Goal: Contribute content: Add original content to the website for others to see

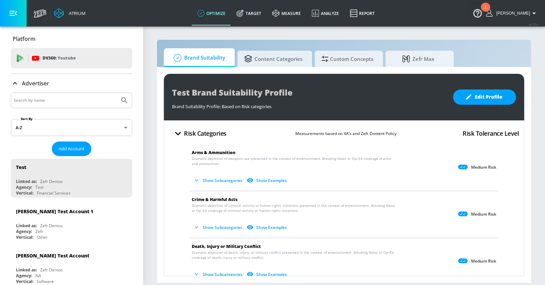
click at [32, 86] on p "Advertiser" at bounding box center [35, 83] width 27 height 7
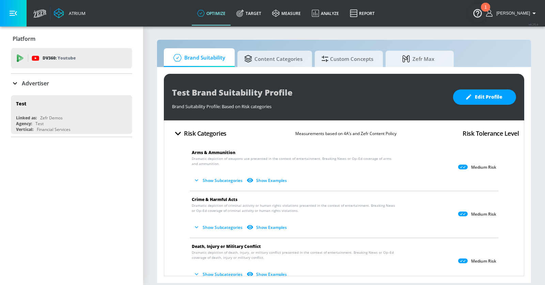
click at [31, 98] on input "Search by name" at bounding box center [65, 100] width 103 height 9
click at [23, 81] on p "Advertiser" at bounding box center [35, 83] width 27 height 7
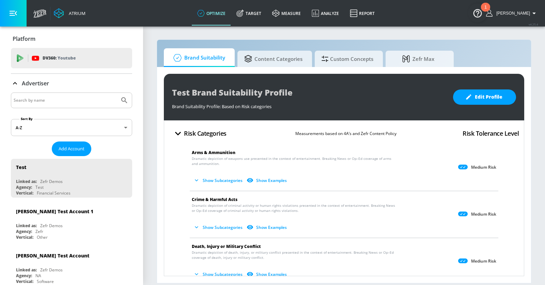
click at [44, 100] on input "Search by name" at bounding box center [65, 100] width 103 height 9
type input "premera"
click at [117, 93] on button "Submit Search" at bounding box center [124, 100] width 15 height 15
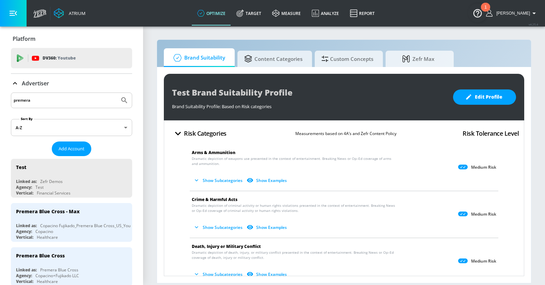
click at [392, 257] on span "Dramatic depiction of death, injury, or military conflict presented in the cont…" at bounding box center [294, 255] width 205 height 10
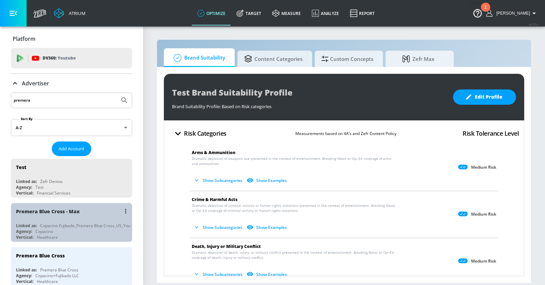
click at [89, 212] on div "Premera Blue Cross - Max" at bounding box center [73, 211] width 114 height 16
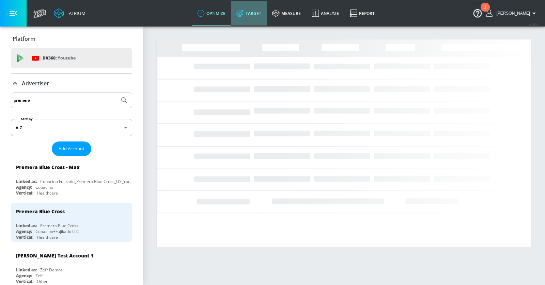
click at [263, 18] on link "Target" at bounding box center [249, 13] width 36 height 25
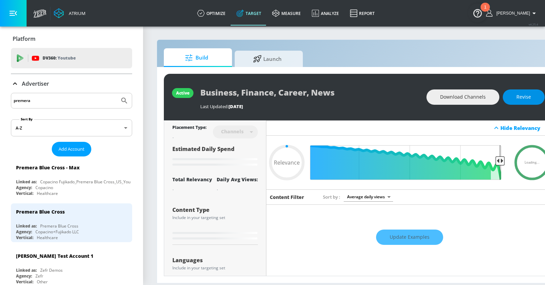
click at [430, 99] on span "Revise" at bounding box center [523, 97] width 15 height 9
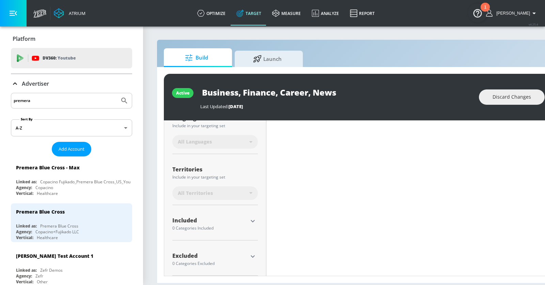
type input "0.6"
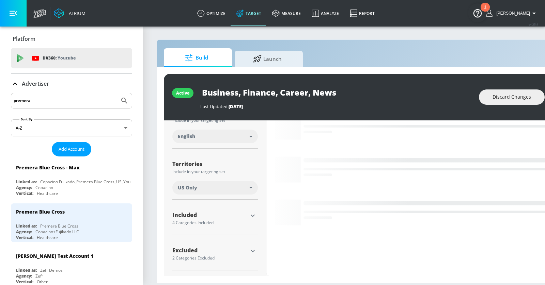
scroll to position [135, 0]
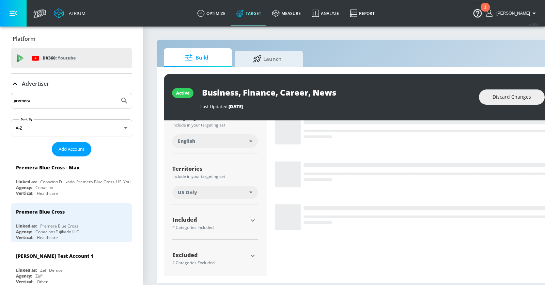
click at [253, 222] on icon "button" at bounding box center [253, 221] width 8 height 8
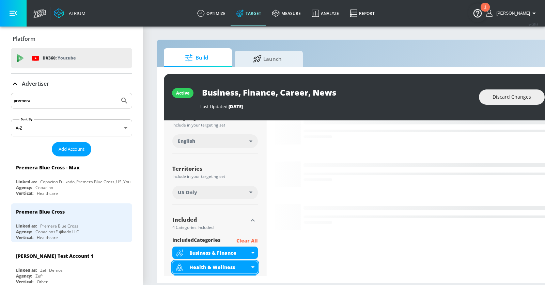
click at [248, 257] on div "Health & Wellness" at bounding box center [219, 267] width 60 height 6
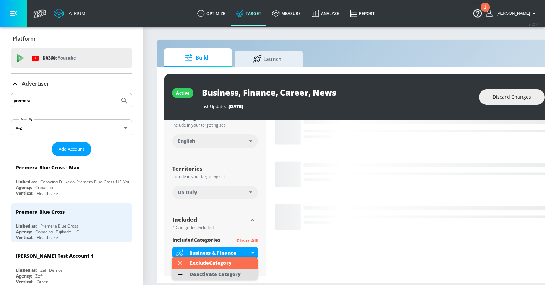
click at [235, 257] on div "Deactivate Category" at bounding box center [215, 275] width 51 height 5
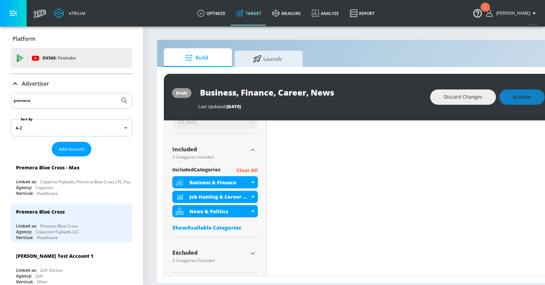
scroll to position [213, 0]
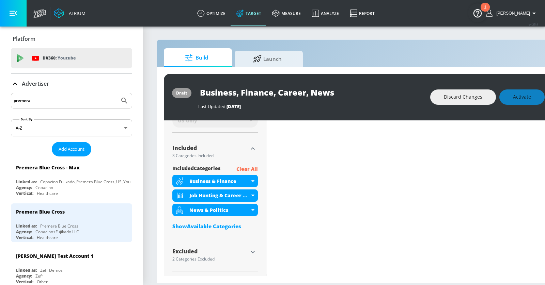
click at [253, 248] on icon "button" at bounding box center [253, 252] width 8 height 8
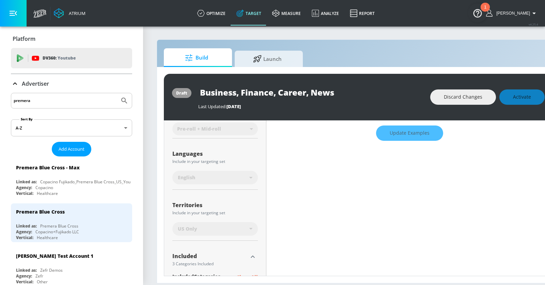
scroll to position [0, 0]
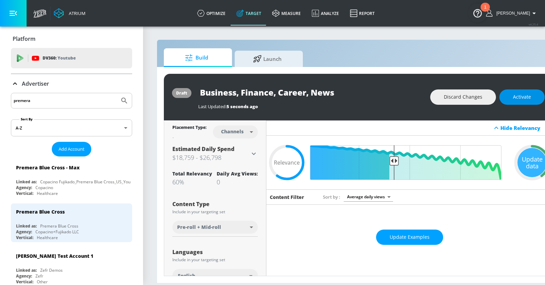
click at [430, 100] on span "Activate" at bounding box center [522, 97] width 18 height 9
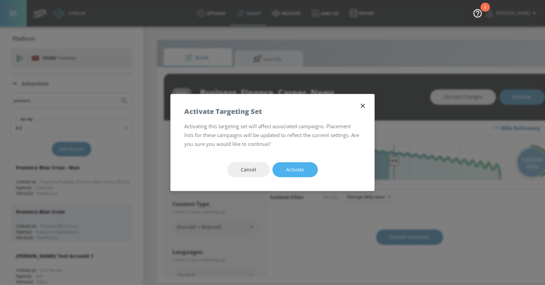
click at [304, 168] on button "Activate" at bounding box center [295, 169] width 45 height 15
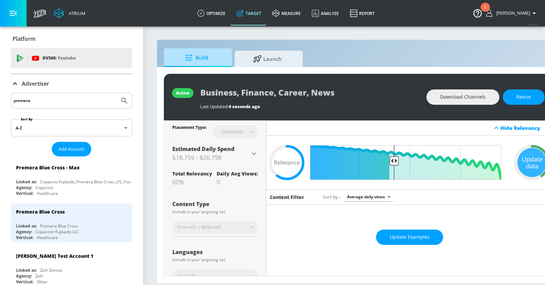
click at [202, 57] on span "Build" at bounding box center [197, 58] width 52 height 16
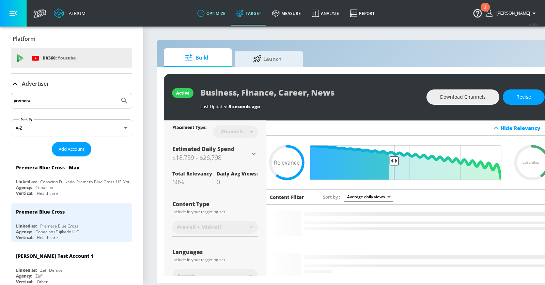
click at [222, 11] on link "optimize" at bounding box center [211, 13] width 39 height 25
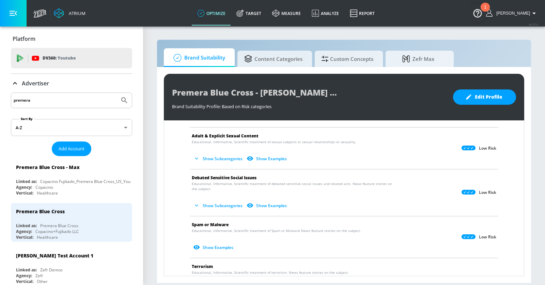
scroll to position [574, 0]
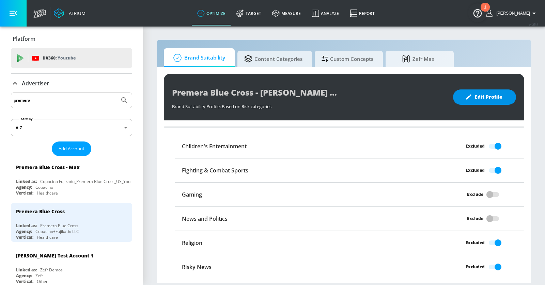
click at [430, 99] on span "Edit Profile" at bounding box center [485, 97] width 36 height 9
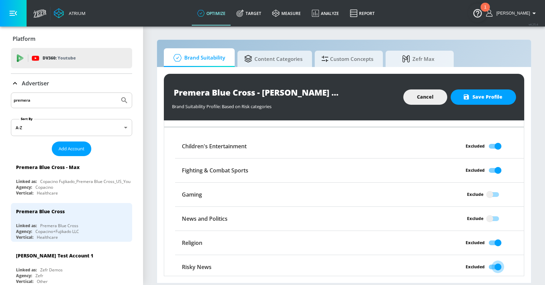
click at [430, 257] on input "Excluded" at bounding box center [498, 267] width 39 height 13
checkbox input "false"
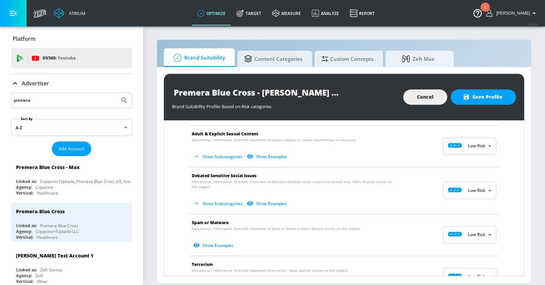
scroll to position [363, 0]
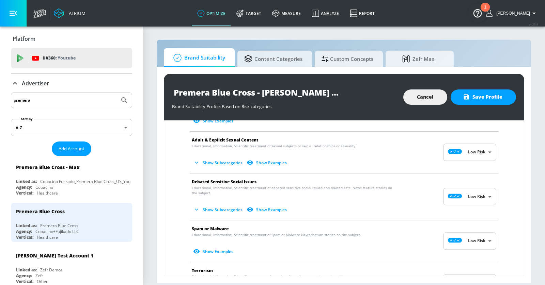
click at [430, 199] on body "Atrium optimize Target measure Analyze Report optimize Target measure Analyze R…" at bounding box center [272, 142] width 545 height 285
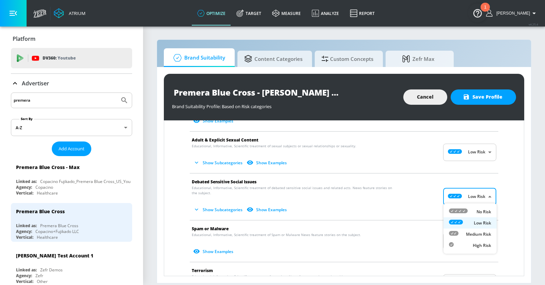
click at [430, 199] on div at bounding box center [272, 142] width 545 height 285
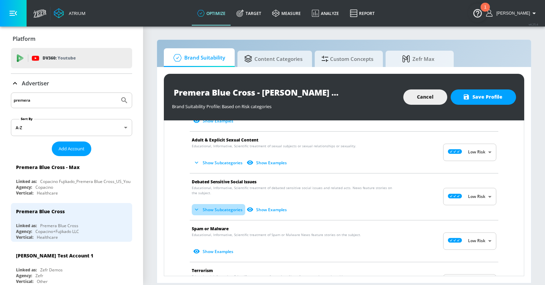
click at [228, 211] on button "Show Subcategories" at bounding box center [218, 209] width 53 height 11
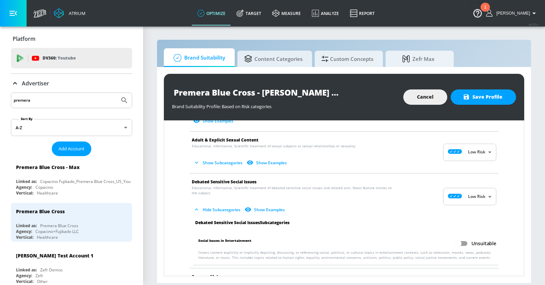
click at [430, 239] on input "Unsuitable" at bounding box center [458, 243] width 39 height 13
checkbox input "true"
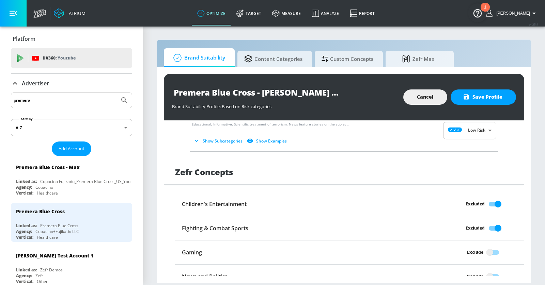
scroll to position [622, 0]
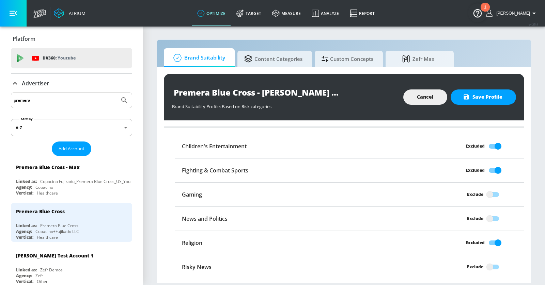
click at [430, 109] on div "Premera Blue Cross - [PERSON_NAME] Suitability Profile Brand Suitability Profil…" at bounding box center [344, 97] width 360 height 47
click at [430, 98] on span "Save Profile" at bounding box center [483, 97] width 38 height 9
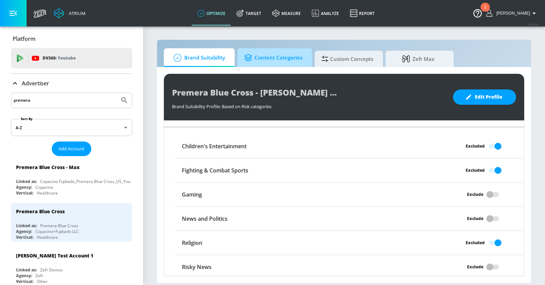
click at [285, 59] on span "Content Categories" at bounding box center [273, 58] width 58 height 16
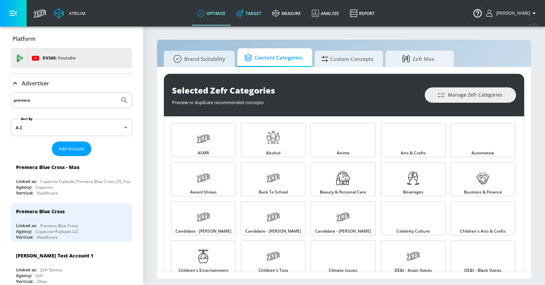
click at [267, 13] on link "Target" at bounding box center [249, 13] width 36 height 25
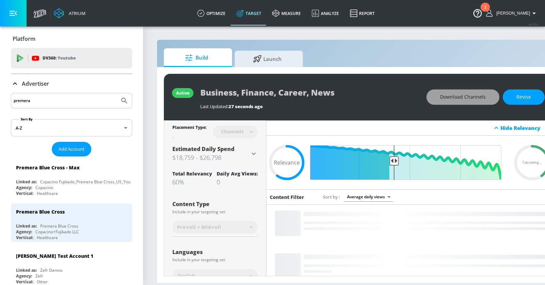
click at [430, 97] on span "Download Channels" at bounding box center [463, 97] width 46 height 9
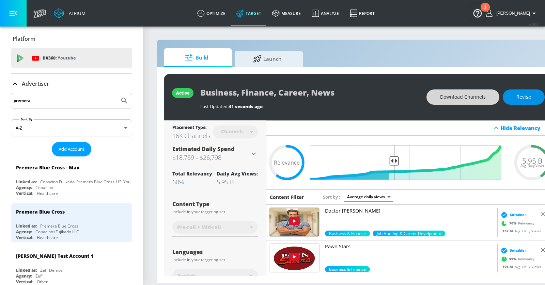
click at [430, 99] on span "Revise" at bounding box center [523, 97] width 15 height 9
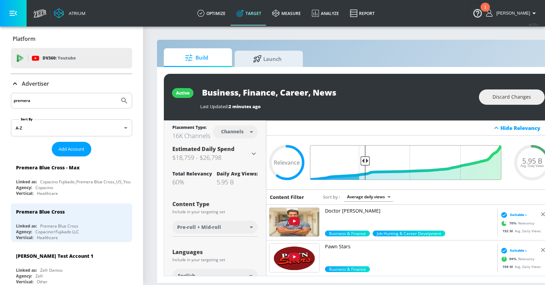
drag, startPoint x: 392, startPoint y: 160, endPoint x: 365, endPoint y: 160, distance: 26.9
click at [365, 160] on input "Final Threshold" at bounding box center [409, 162] width 191 height 35
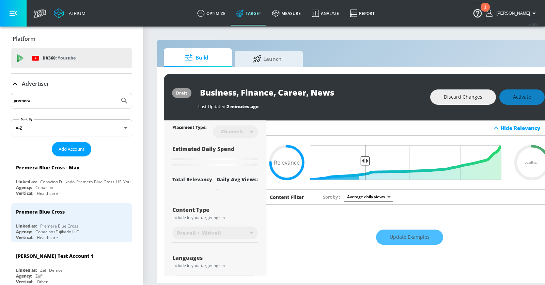
click at [12, 14] on icon "button" at bounding box center [13, 13] width 7 height 7
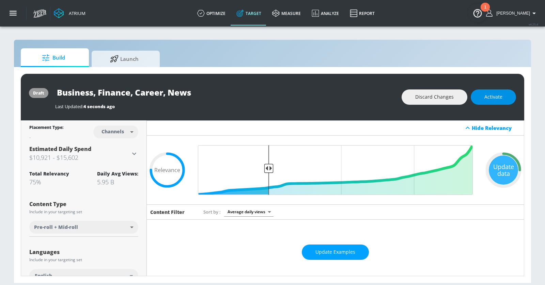
click at [430, 95] on span "Activate" at bounding box center [493, 97] width 18 height 9
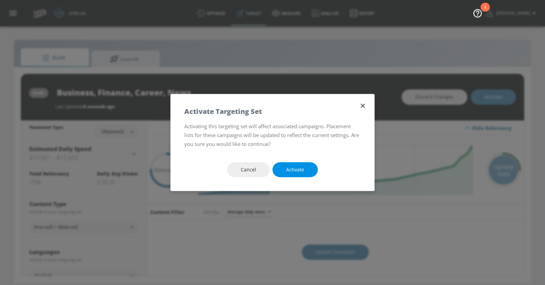
click at [303, 168] on span "Activate" at bounding box center [295, 170] width 18 height 9
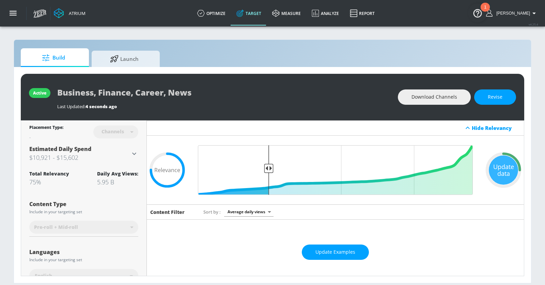
click at [424, 88] on div "active Business, Finance, Career, News Last Updated: 4 seconds ago Download Cha…" at bounding box center [272, 97] width 503 height 47
click at [422, 95] on span "Download Channels" at bounding box center [434, 97] width 46 height 9
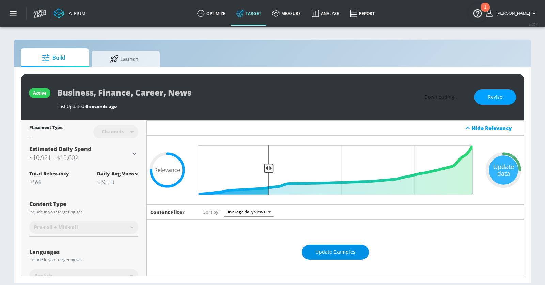
click at [338, 257] on button "Update Examples" at bounding box center [335, 252] width 67 height 15
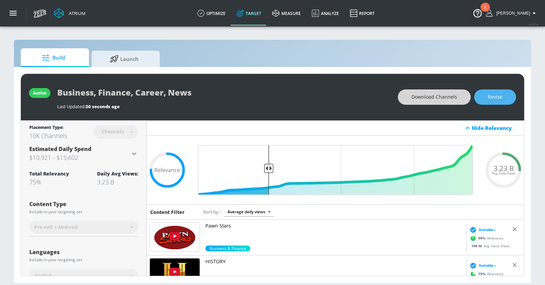
click at [430, 95] on button "Revise" at bounding box center [495, 97] width 42 height 15
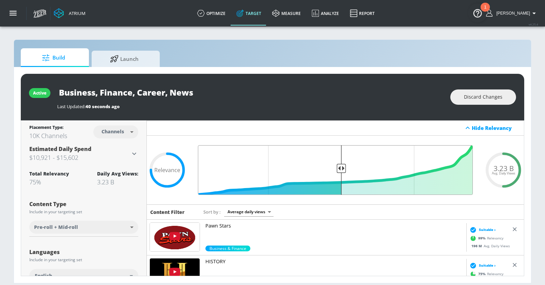
type input "0.5"
drag, startPoint x: 270, startPoint y: 165, endPoint x: 340, endPoint y: 165, distance: 70.2
click at [340, 165] on input "Final Threshold" at bounding box center [336, 170] width 282 height 50
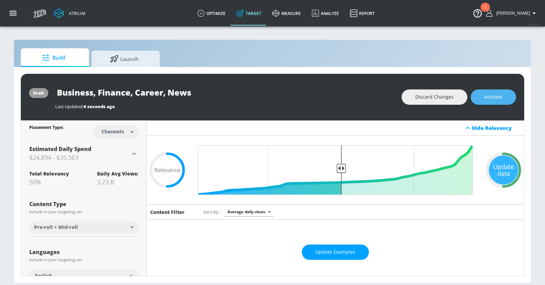
click at [430, 101] on span "Activate" at bounding box center [493, 97] width 18 height 9
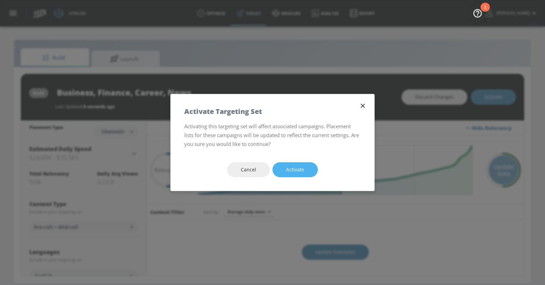
click at [304, 171] on button "Activate" at bounding box center [295, 169] width 45 height 15
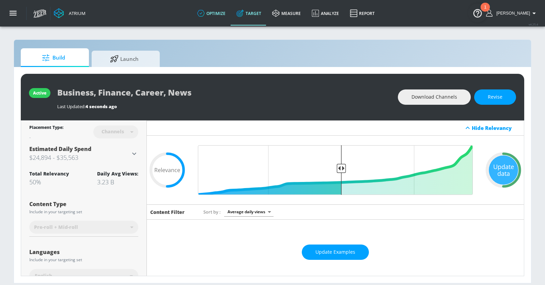
click at [225, 12] on link "optimize" at bounding box center [211, 13] width 39 height 25
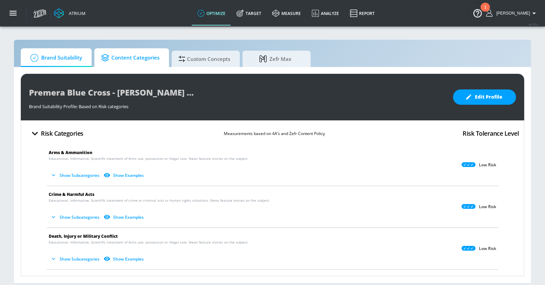
click at [149, 61] on span "Content Categories" at bounding box center [130, 58] width 58 height 16
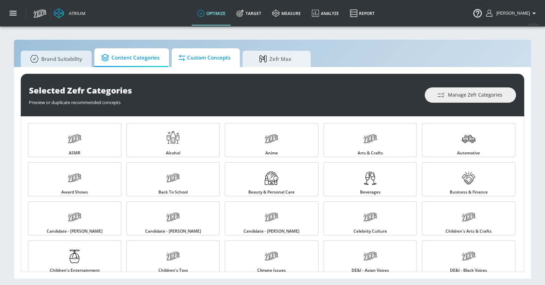
click at [218, 52] on span "Custom Concepts" at bounding box center [204, 58] width 52 height 16
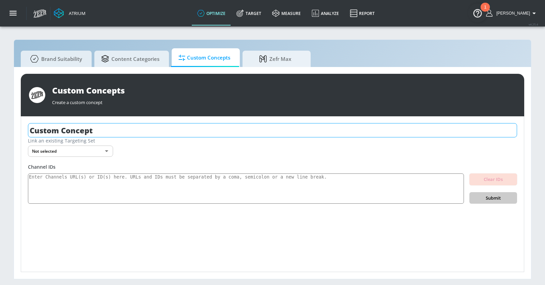
drag, startPoint x: 113, startPoint y: 133, endPoint x: 39, endPoint y: 131, distance: 74.6
click at [38, 131] on input "Custom Concept" at bounding box center [272, 130] width 489 height 14
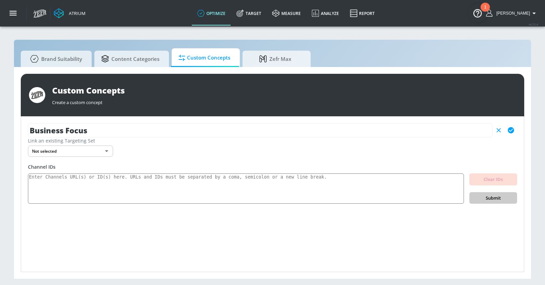
type input "Business Focus"
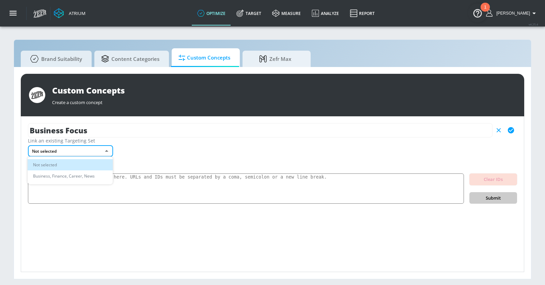
click at [41, 151] on body "Atrium optimize Target measure Analyze Report optimize Target measure Analyze R…" at bounding box center [272, 142] width 545 height 285
click at [52, 173] on li "Business, Finance, Career, News" at bounding box center [70, 176] width 85 height 11
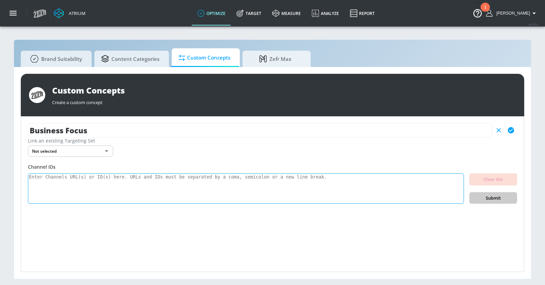
click at [75, 185] on textarea at bounding box center [246, 189] width 436 height 31
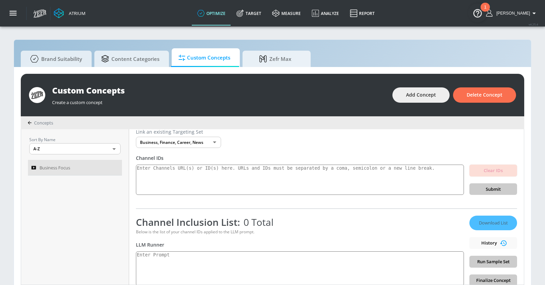
scroll to position [23, 0]
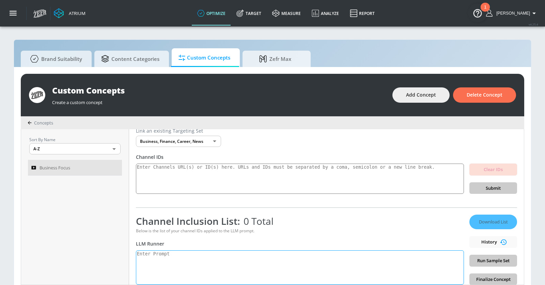
click at [212, 257] on textarea at bounding box center [300, 268] width 328 height 34
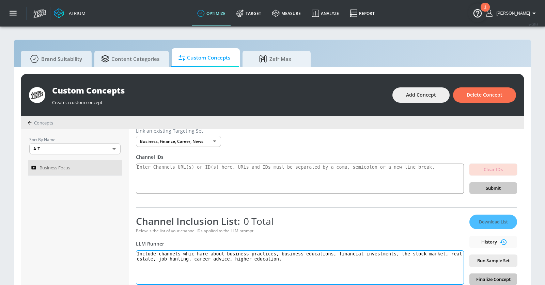
click at [234, 257] on textarea "Include channels whic hare about business practices, business educations, finan…" at bounding box center [300, 268] width 328 height 34
click at [304, 257] on textarea "Include channels whic hare about business practices, business educations, finan…" at bounding box center [300, 268] width 328 height 34
drag, startPoint x: 295, startPoint y: 259, endPoint x: 445, endPoint y: 258, distance: 150.2
click at [430, 257] on textarea "Include channels whic hare about business practices, business educations, finan…" at bounding box center [300, 268] width 328 height 34
drag, startPoint x: 458, startPoint y: 259, endPoint x: 457, endPoint y: 269, distance: 10.2
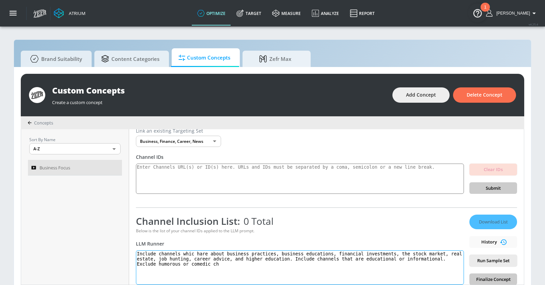
click at [430, 257] on textarea "Include channels whic hare about business practices, business educations, finan…" at bounding box center [300, 268] width 328 height 34
type textarea "Include channels whic hare about business practices, business educations, finan…"
click at [430, 257] on span "Run Sample Set" at bounding box center [493, 261] width 37 height 8
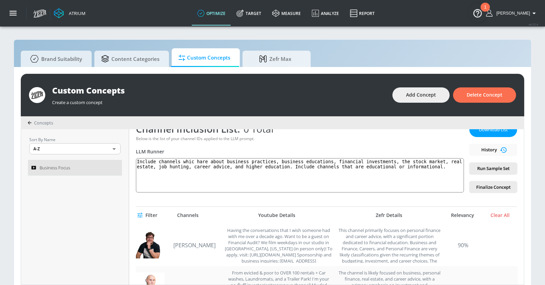
scroll to position [73, 0]
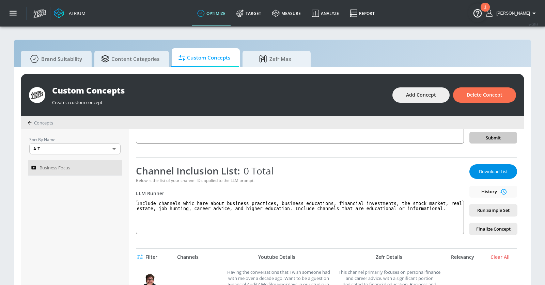
click at [430, 169] on span "Download List" at bounding box center [493, 172] width 34 height 8
click at [231, 9] on link "optimize" at bounding box center [211, 13] width 39 height 25
